Goal: Information Seeking & Learning: Learn about a topic

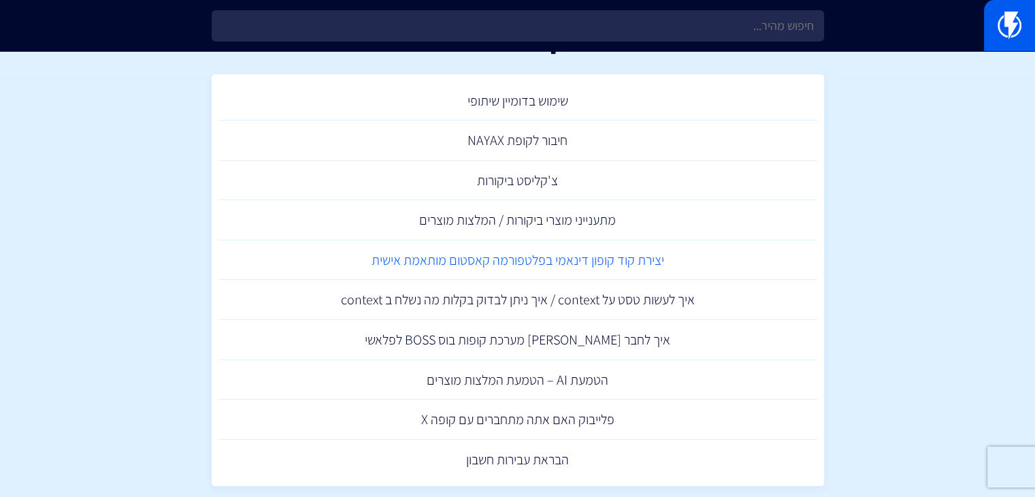
scroll to position [68, 0]
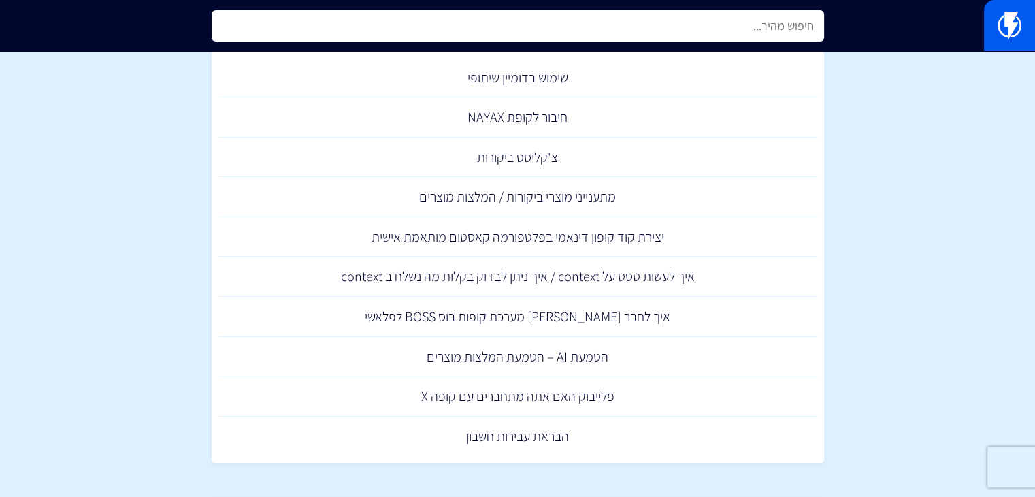
click at [633, 33] on input "text" at bounding box center [518, 25] width 613 height 31
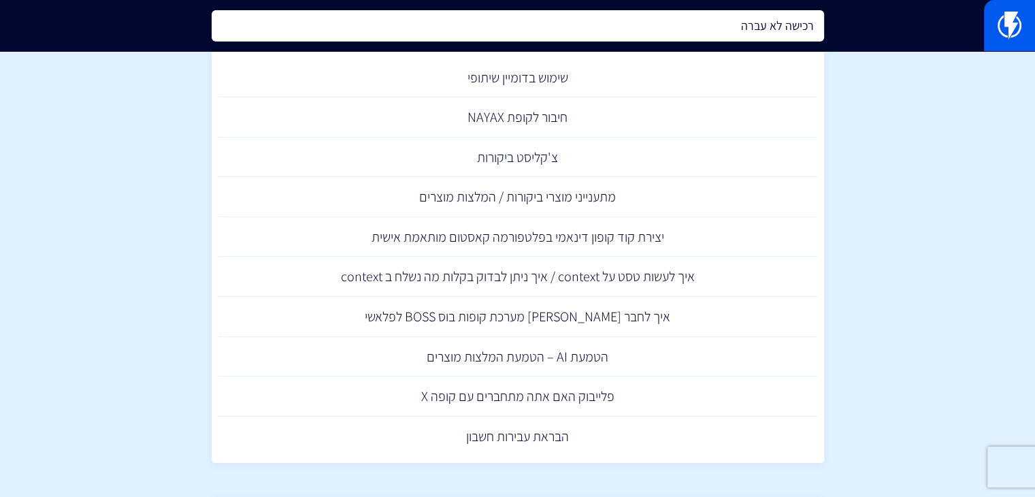
click at [711, 22] on input "רכישה לא עברה" at bounding box center [518, 25] width 613 height 31
type input "רכישה לא עברה"
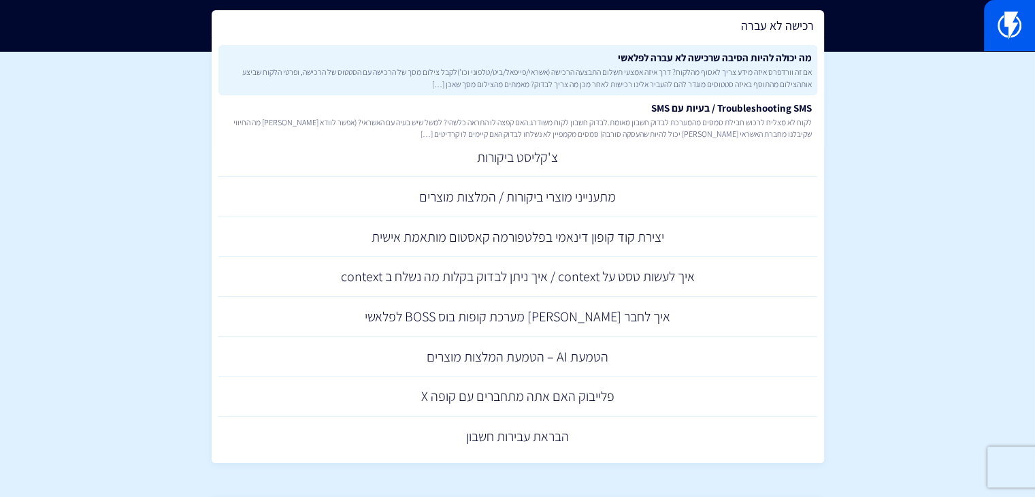
click at [632, 69] on span "אם זה וורדפרס איזה מידע צריך לאסוף מהלקוח? דרך איזה אמצעי תשלום התבצעה הרכישה (…" at bounding box center [518, 77] width 588 height 23
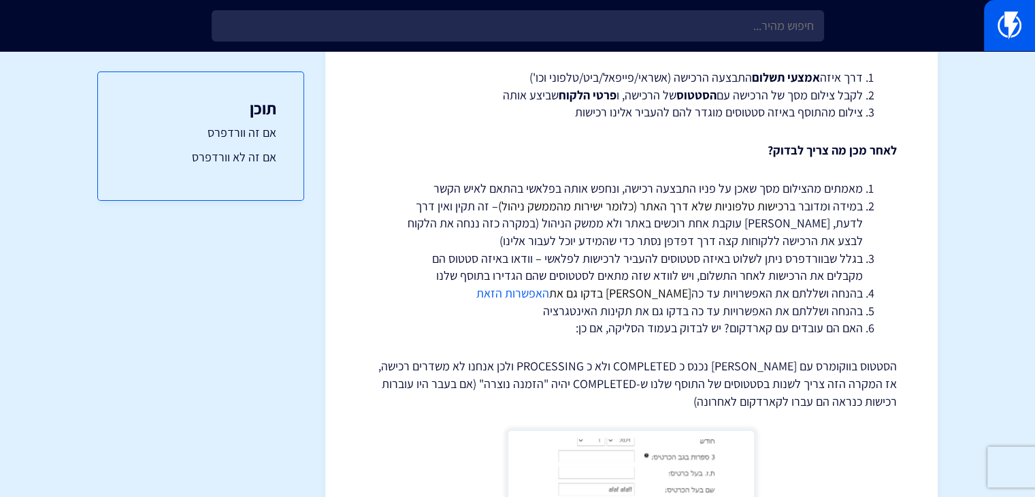
scroll to position [204, 0]
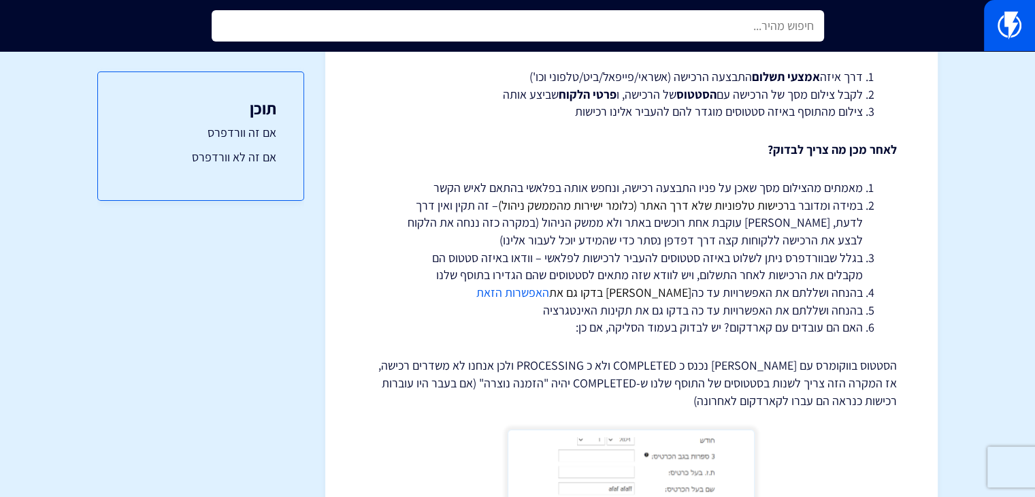
click at [694, 35] on input "text" at bounding box center [518, 25] width 613 height 31
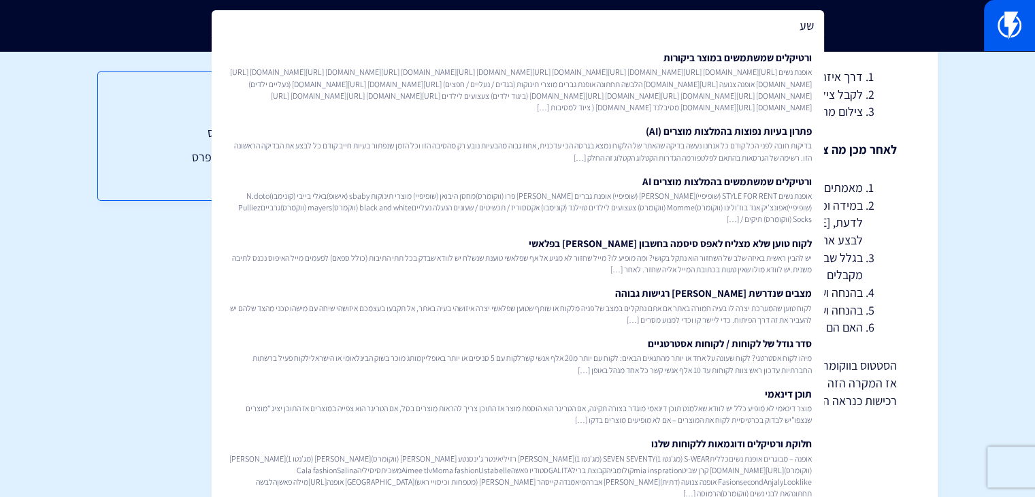
type input "ש"
click at [914, 159] on div "< לכל המידע מה יכולה להיות הסיבה שרכישה לא עברה לפלאשי אם זה וורדפרס איזה מידע …" at bounding box center [631, 412] width 613 height 1090
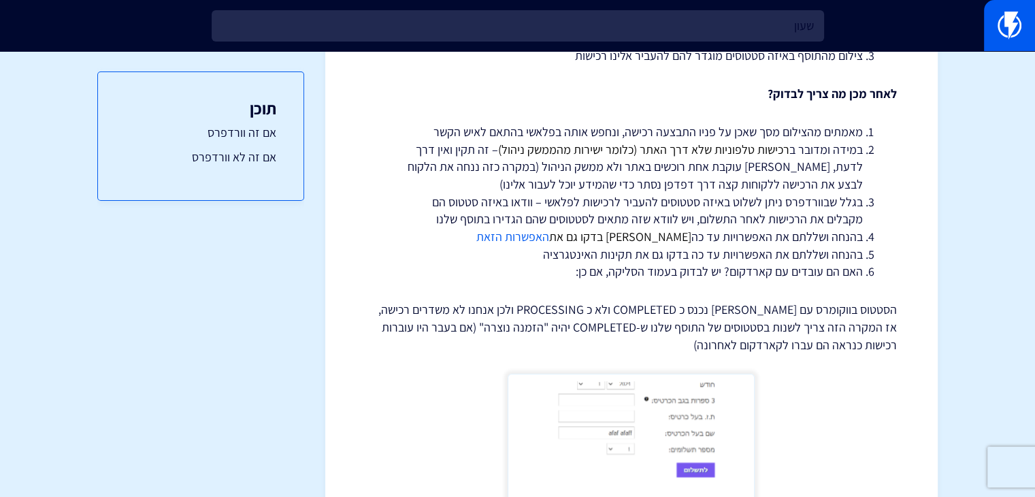
scroll to position [140, 0]
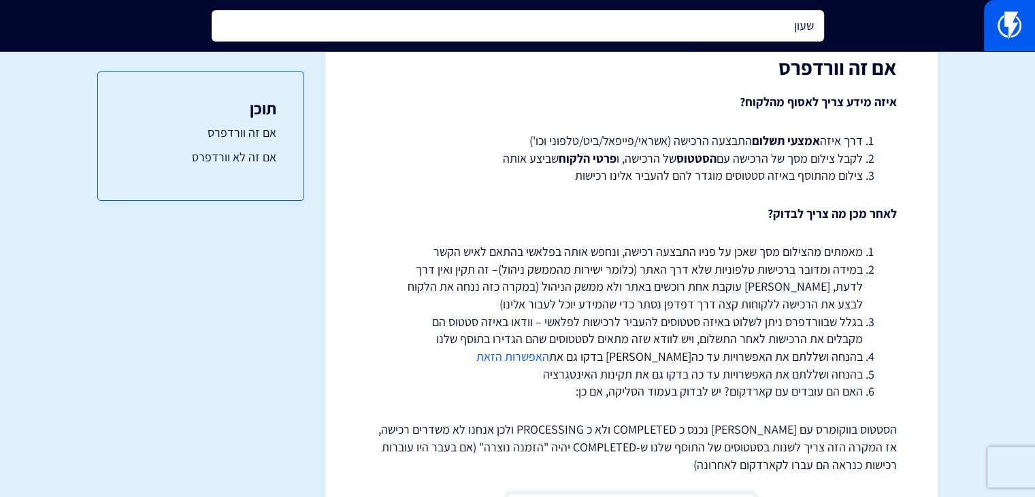
click at [723, 33] on input "שעון" at bounding box center [518, 25] width 613 height 31
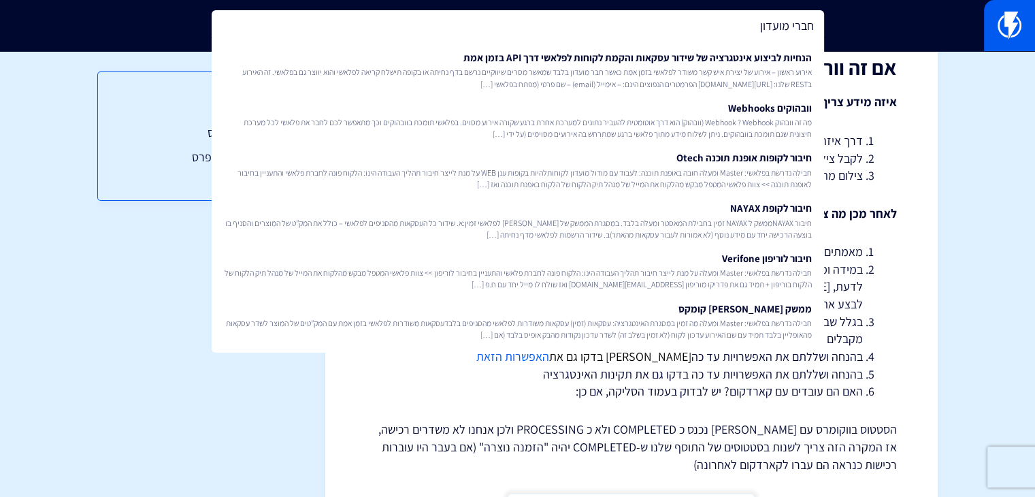
type input "חברי מועדון"
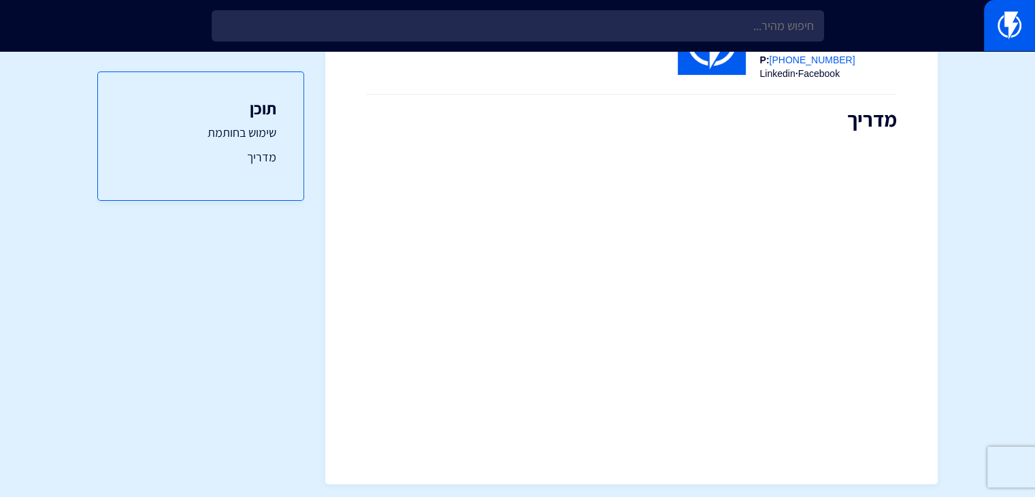
scroll to position [293, 0]
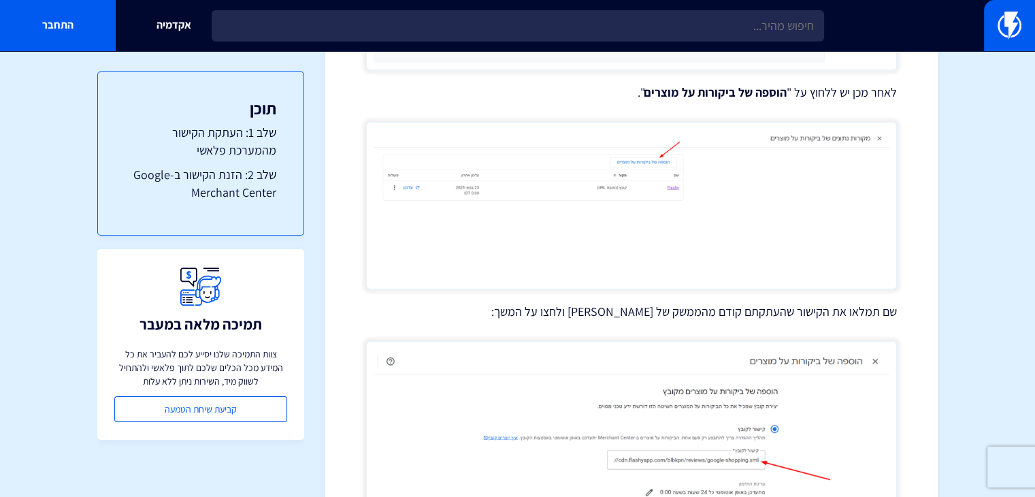
scroll to position [1206, 0]
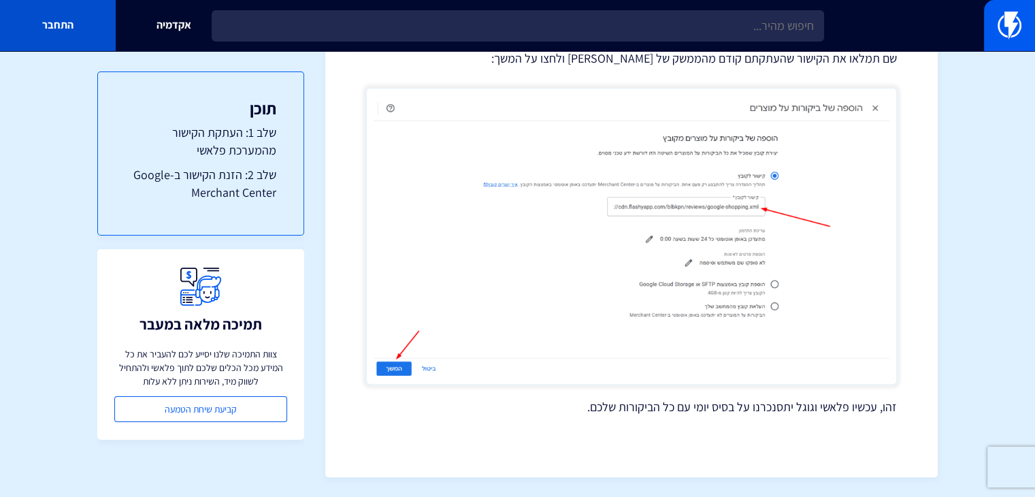
click at [74, 8] on link "התחבר" at bounding box center [58, 25] width 116 height 51
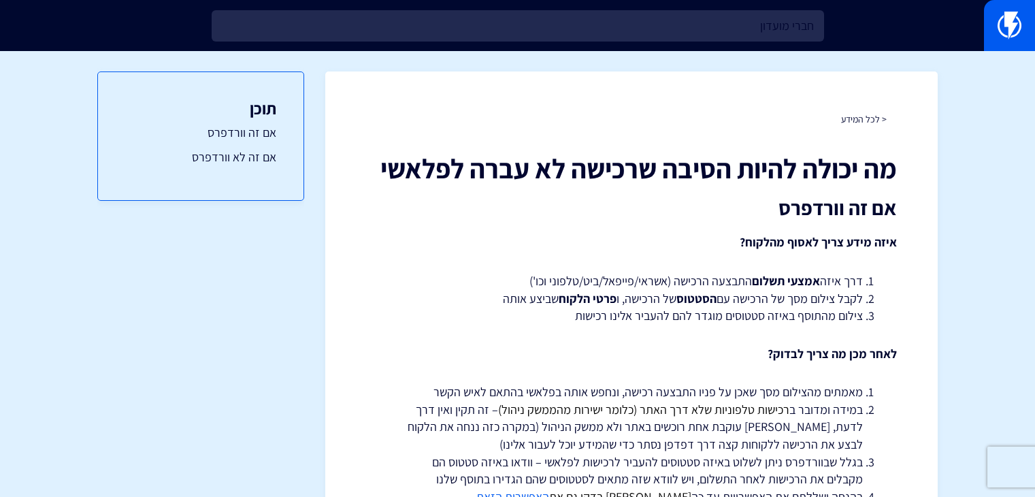
click at [713, 30] on input "חברי מועדון" at bounding box center [518, 25] width 613 height 31
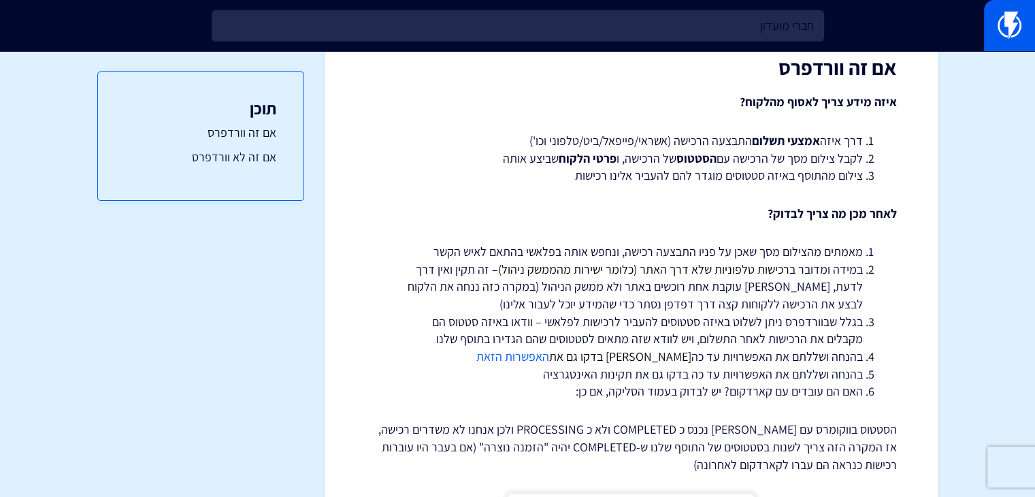
click at [713, 30] on input "חברי מועדון" at bounding box center [518, 25] width 613 height 31
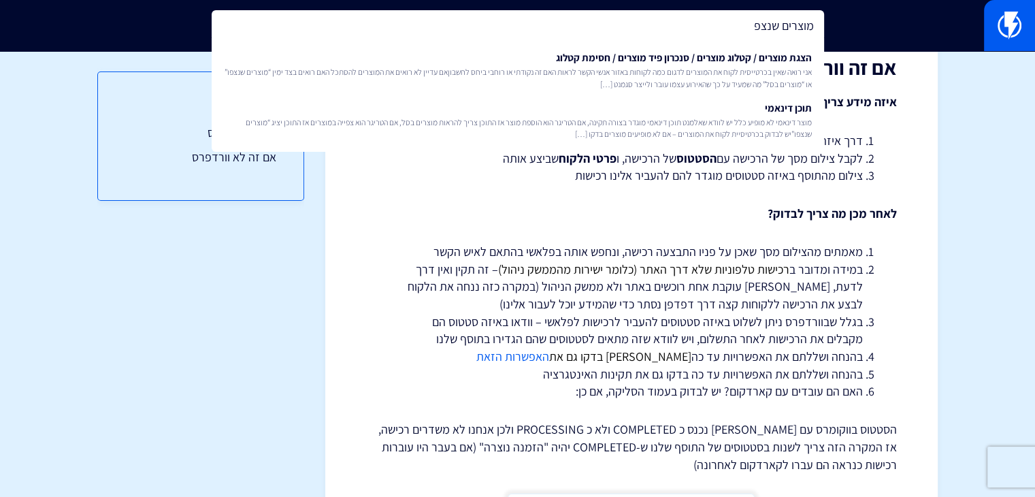
type input "מוצרים שנצפ"
click at [694, 73] on span "אני רואה שאין בכרטייסית לקוח את המוצרים לדגום כמה לקוחות באזור אנשי הקשר לראות …" at bounding box center [518, 77] width 588 height 23
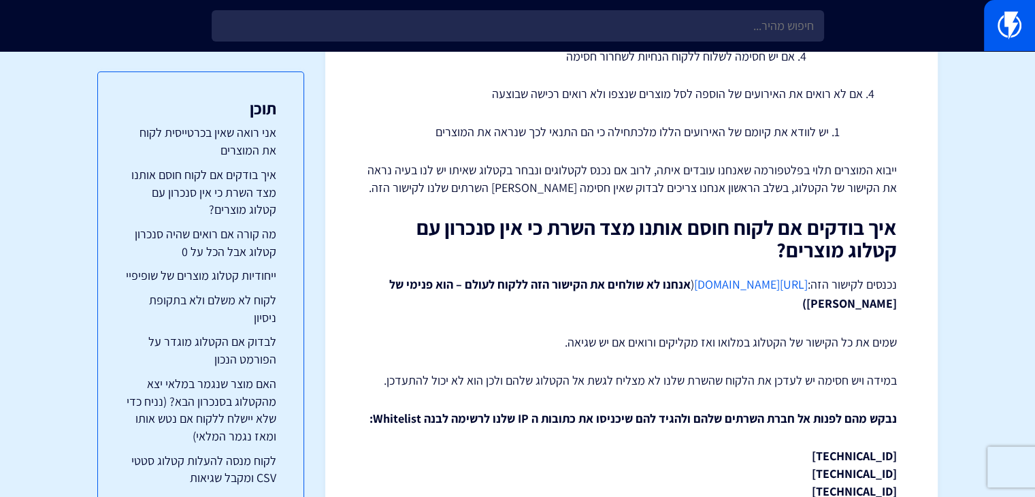
scroll to position [476, 0]
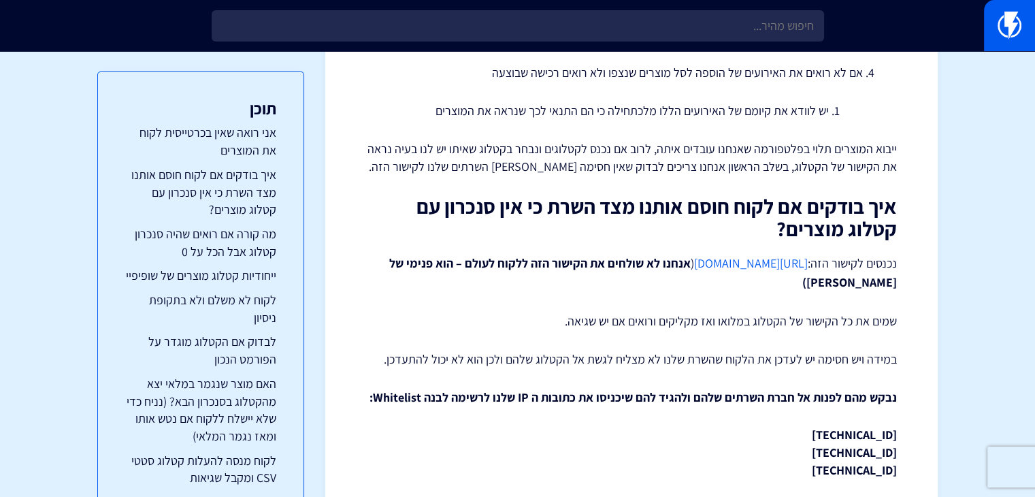
click at [715, 265] on link "https://flashy.app/server-check" at bounding box center [751, 263] width 114 height 16
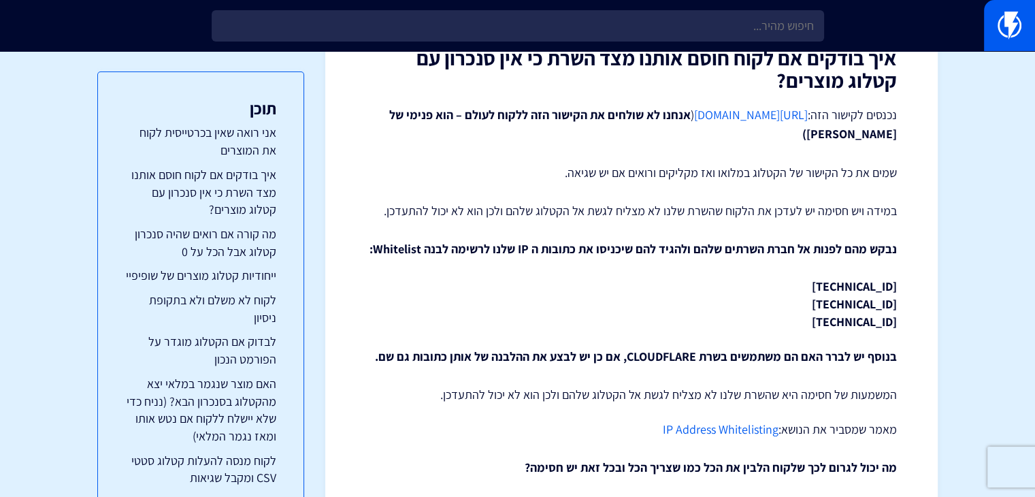
scroll to position [0, 0]
